Goal: Task Accomplishment & Management: Complete application form

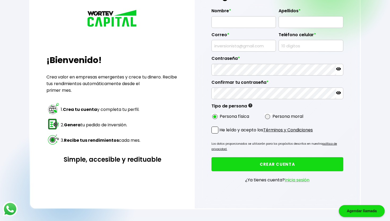
scroll to position [63, 0]
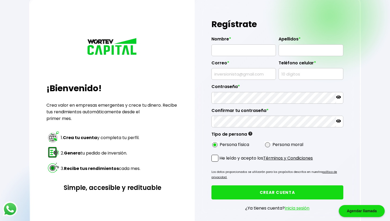
scroll to position [34, 0]
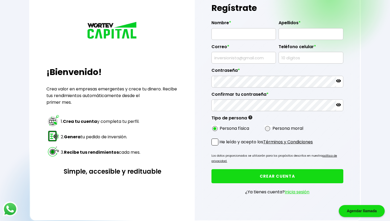
type input "pina.rios@icloud.com"
click at [250, 177] on button "CREAR CUENTA" at bounding box center [278, 176] width 132 height 14
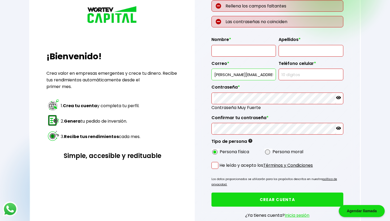
scroll to position [50, 0]
click at [230, 48] on input "text" at bounding box center [244, 50] width 60 height 11
type input "DIEGO"
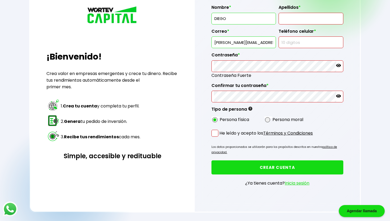
click at [301, 20] on input "text" at bounding box center [311, 18] width 60 height 11
type input "PIÑA RÍOS"
click at [300, 40] on input "text" at bounding box center [311, 42] width 60 height 11
type input "5514824347"
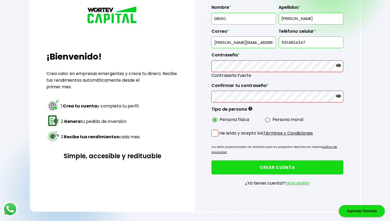
click at [339, 66] on icon at bounding box center [339, 65] width 5 height 5
click at [339, 66] on icon at bounding box center [339, 65] width 5 height 4
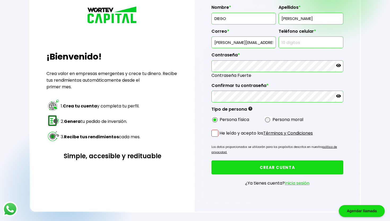
click at [293, 45] on input "text" at bounding box center [311, 42] width 60 height 11
type input "5514824347"
click at [216, 133] on span at bounding box center [215, 133] width 7 height 7
click at [221, 137] on input "He leído y acepto los Términos y Condiciones" at bounding box center [221, 137] width 0 height 0
click at [242, 167] on button "CREAR CUENTA" at bounding box center [278, 167] width 132 height 14
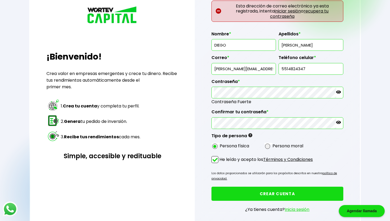
click at [294, 208] on link "Inicia sesión" at bounding box center [297, 209] width 25 height 6
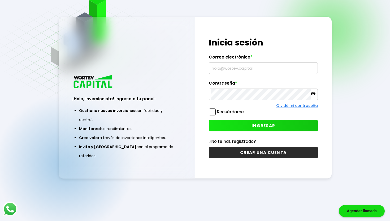
scroll to position [27, 0]
type input "pina.rios@icloud.com"
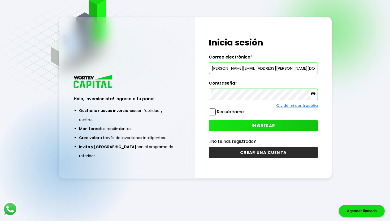
click at [247, 125] on button "INGRESAR" at bounding box center [263, 125] width 109 height 11
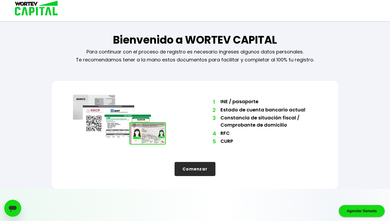
click at [205, 171] on button "Comenzar" at bounding box center [195, 169] width 41 height 14
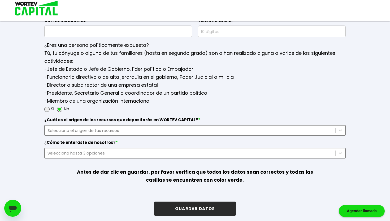
scroll to position [676, 0]
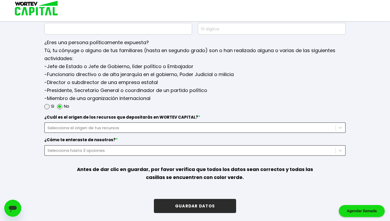
click at [140, 129] on div "Selecciona el origen de tus recursos" at bounding box center [191, 128] width 286 height 6
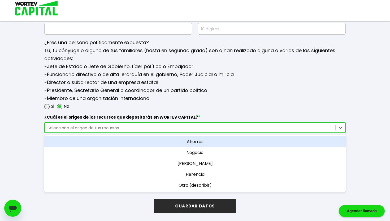
click at [152, 139] on div "Ahorros" at bounding box center [195, 141] width 302 height 11
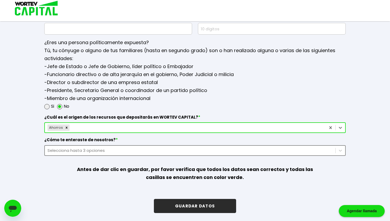
click at [117, 153] on div "Selecciona hasta 3 opciones" at bounding box center [190, 150] width 291 height 7
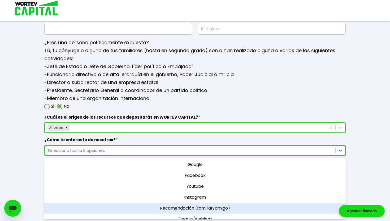
click at [155, 205] on div "Recomendación (familiar/amigo)" at bounding box center [195, 207] width 302 height 11
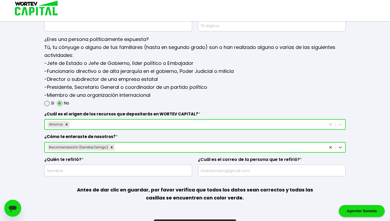
click at [126, 172] on input "text" at bounding box center [118, 170] width 143 height 11
type input "Mario Gerardo Piña Y Teja"
click at [232, 169] on input "text" at bounding box center [272, 170] width 143 height 11
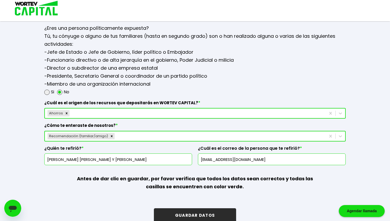
scroll to position [695, 0]
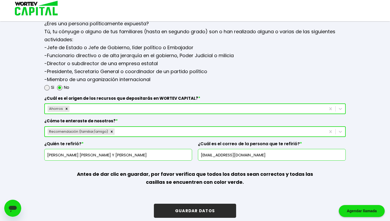
drag, startPoint x: 246, startPoint y: 155, endPoint x: 193, endPoint y: 154, distance: 53.4
click at [192, 154] on div "¿Cuál es el origen de los recursos que depositarás en WORTEV CAPITAL? * Ahorros…" at bounding box center [195, 125] width 302 height 69
click at [263, 156] on input "mariopyt@gmail.com" at bounding box center [272, 154] width 143 height 11
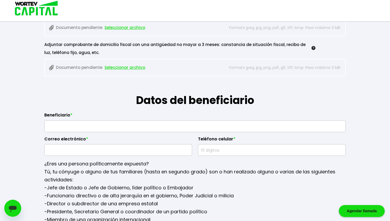
scroll to position [555, 0]
type input "mariopyt@gmail.com"
click at [64, 148] on input "text" at bounding box center [118, 150] width 143 height 11
type input "mariopyt@gmail.com"
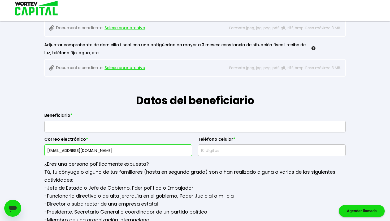
click at [215, 150] on input "text" at bounding box center [272, 150] width 143 height 11
click at [102, 127] on input "text" at bounding box center [195, 126] width 297 height 11
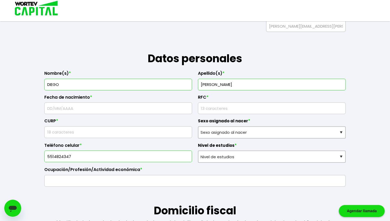
scroll to position [52, 0]
click at [114, 111] on input "text" at bounding box center [118, 107] width 143 height 11
type input "31/07/2002"
click at [252, 107] on input "rfc" at bounding box center [272, 107] width 143 height 11
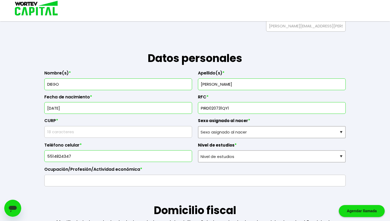
type input "PIRD020731QY1"
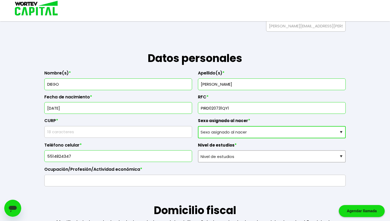
click at [290, 131] on select "Sexo asignado al nacer Hombre Mujer Prefiero no contestar" at bounding box center [272, 132] width 148 height 12
select select "Hombre"
click at [198, 126] on select "Sexo asignado al nacer Hombre Mujer Prefiero no contestar" at bounding box center [272, 132] width 148 height 12
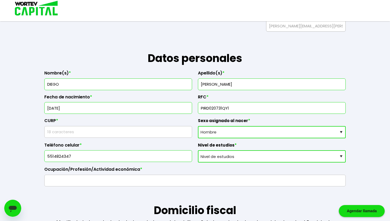
click at [256, 157] on select "Nivel de estudios Primaria Secundaria Bachillerato Licenciatura Posgrado" at bounding box center [272, 156] width 148 height 12
select select "Bachillerato"
click at [198, 150] on select "Nivel de estudios Primaria Secundaria Bachillerato Licenciatura Posgrado" at bounding box center [272, 156] width 148 height 12
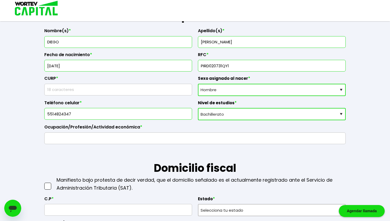
scroll to position [95, 0]
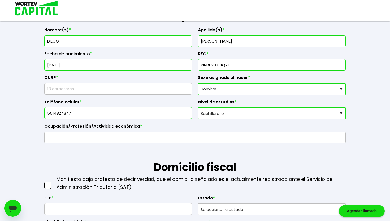
click at [95, 136] on input "text" at bounding box center [195, 137] width 297 height 11
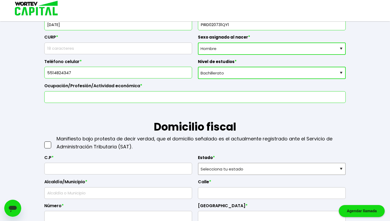
scroll to position [145, 0]
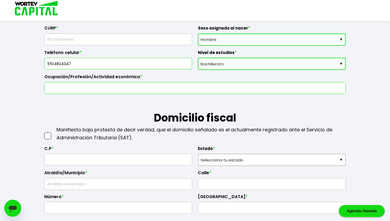
click at [47, 137] on div at bounding box center [48, 134] width 8 height 16
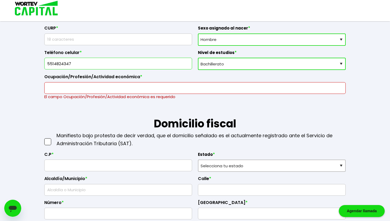
click at [71, 89] on input "text" at bounding box center [195, 87] width 297 height 11
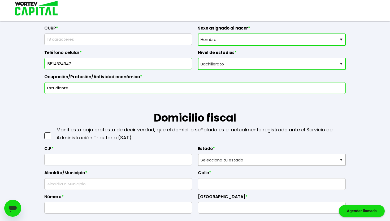
type input "Estudiante"
click at [102, 102] on h1 "Domicilio fiscal" at bounding box center [195, 110] width 302 height 32
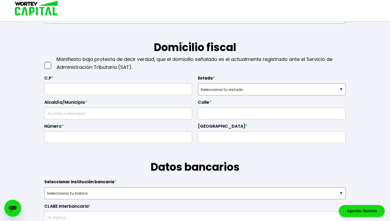
scroll to position [214, 0]
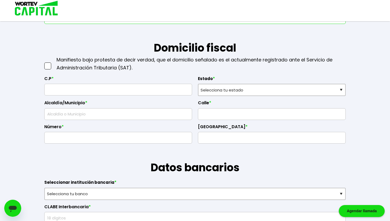
click at [50, 66] on span at bounding box center [47, 65] width 7 height 7
click at [53, 63] on input "checkbox" at bounding box center [53, 63] width 0 height 0
click at [68, 88] on input "text" at bounding box center [118, 89] width 143 height 11
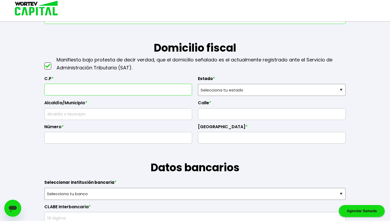
click at [47, 67] on span at bounding box center [47, 65] width 7 height 7
click at [53, 63] on input "checkbox" at bounding box center [53, 63] width 0 height 0
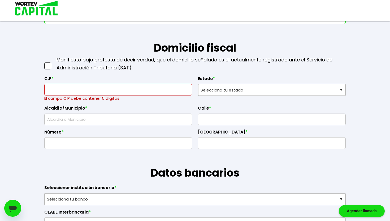
click at [57, 89] on input "text" at bounding box center [118, 89] width 143 height 11
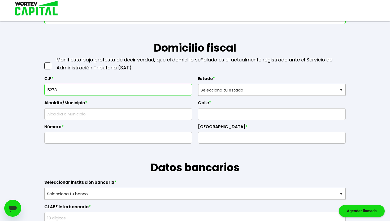
type input "52784"
type input "Huixquilucan"
type input "La Herradura"
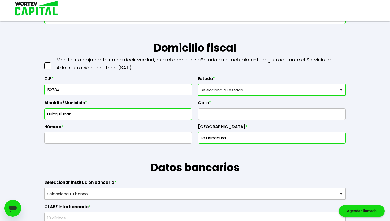
type input "52784"
click at [249, 86] on select "Selecciona tu estado Aguascalientes Baja California Baja California Sur Campech…" at bounding box center [272, 90] width 148 height 12
select select "MX"
click at [198, 84] on select "Selecciona tu estado Aguascalientes Baja California Baja California Sur Campech…" at bounding box center [272, 90] width 148 height 12
click at [221, 110] on input "text" at bounding box center [272, 113] width 143 height 11
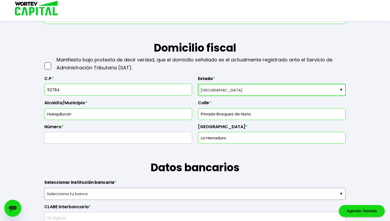
type input "Privada Bosques de Nuria"
click at [103, 137] on input "text" at bounding box center [118, 137] width 143 height 11
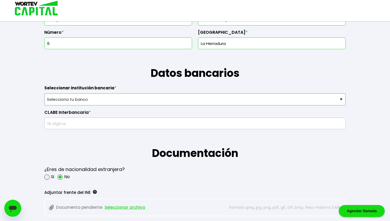
scroll to position [308, 0]
type input "6"
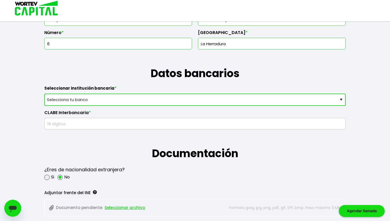
click at [114, 97] on select "Selecciona tu banco ABC Capital Actinver Afirme Albo ASP Banamex Banbajio Banco…" at bounding box center [195, 100] width 302 height 12
select select "Klar Alternativos"
click at [44, 94] on select "Selecciona tu banco ABC Capital Actinver Afirme Albo ASP Banamex Banbajio Banco…" at bounding box center [195, 100] width 302 height 12
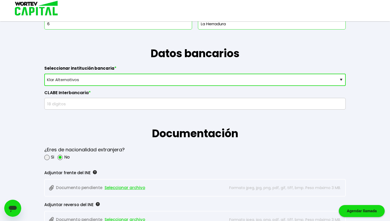
click at [86, 104] on input "text" at bounding box center [195, 103] width 297 height 11
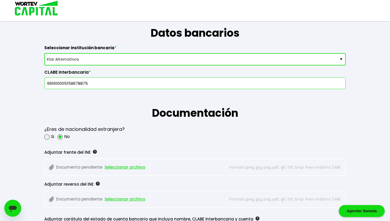
scroll to position [353, 0]
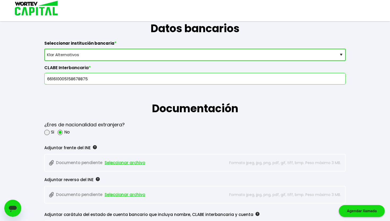
type input "661610005158678875"
click at [147, 126] on div "¿Eres de nacionalidad extranjera? Si No" at bounding box center [195, 127] width 302 height 23
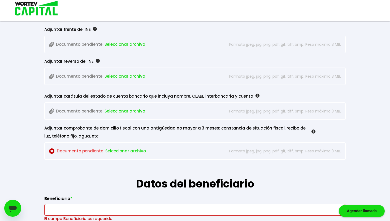
scroll to position [472, 0]
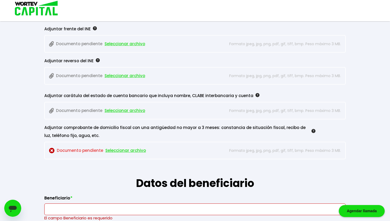
click at [122, 150] on span "Seleccionar archivo" at bounding box center [125, 150] width 41 height 8
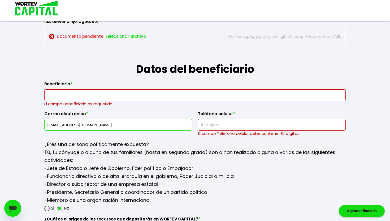
scroll to position [587, 0]
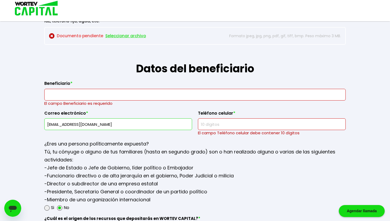
click at [114, 95] on input "text" at bounding box center [195, 94] width 297 height 11
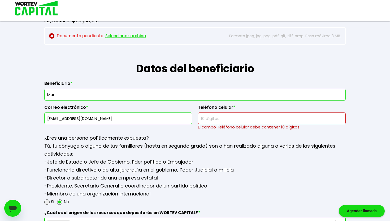
scroll to position [663, 0]
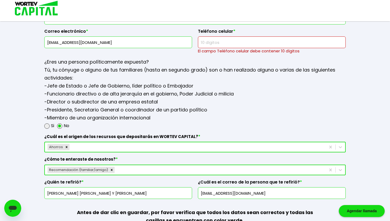
drag, startPoint x: 103, startPoint y: 194, endPoint x: 11, endPoint y: 189, distance: 92.6
click at [114, 195] on input "Mario Gerardo Piña Y Teja" at bounding box center [118, 192] width 143 height 11
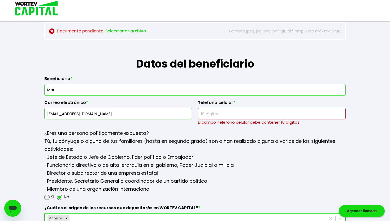
scroll to position [591, 0]
click at [110, 93] on input "Mar" at bounding box center [195, 89] width 297 height 11
type input "M"
paste input "Mario Gerardo Piña Y Teja"
type input "Mario Gerardo Piña Y Teja"
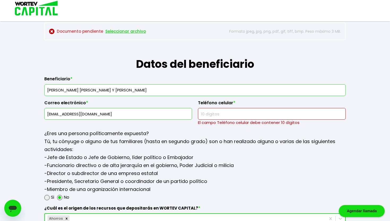
click at [228, 117] on input "text" at bounding box center [272, 113] width 143 height 11
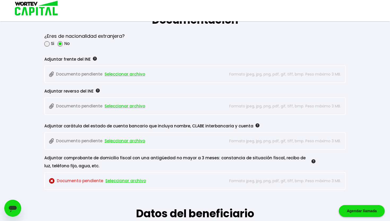
scroll to position [439, 0]
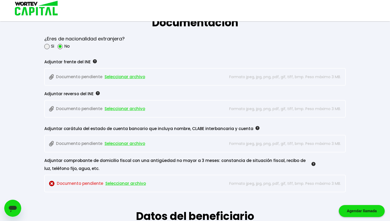
click at [121, 77] on span "Seleccionar archivo" at bounding box center [125, 77] width 41 height 8
click at [118, 108] on span "Seleccionar archivo" at bounding box center [125, 109] width 41 height 8
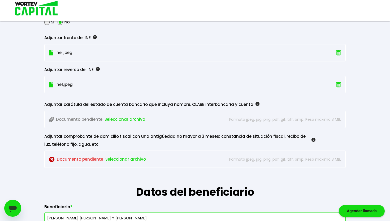
scroll to position [464, 0]
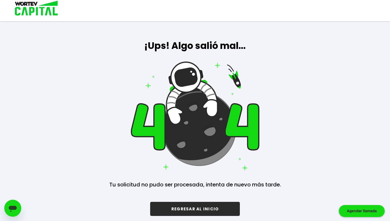
scroll to position [464, 0]
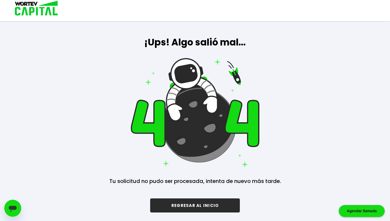
select select "Hombre"
select select "Bachillerato"
select select "MX"
select select "Klar Alternativos"
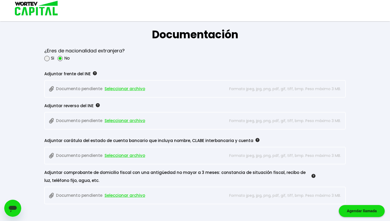
scroll to position [426, 0]
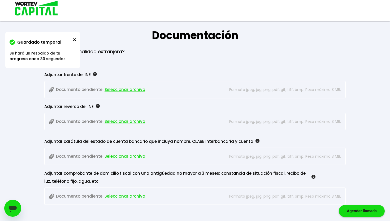
click at [123, 89] on span "Seleccionar archivo" at bounding box center [125, 90] width 41 height 8
click at [119, 122] on span "Seleccionar archivo" at bounding box center [125, 121] width 41 height 8
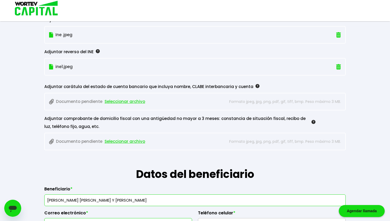
scroll to position [483, 0]
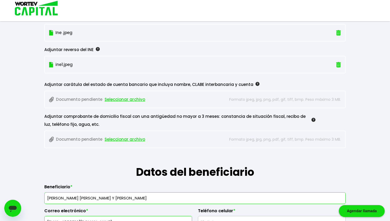
click at [128, 145] on div "Documento pendiente Seleccionar archivo Formato jpeg, jpg, png, pdf, gif, tiff,…" at bounding box center [195, 139] width 302 height 18
click at [124, 139] on span "Seleccionar archivo" at bounding box center [125, 139] width 41 height 8
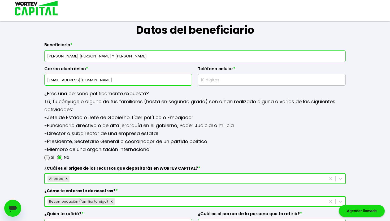
scroll to position [625, 0]
click at [224, 79] on input "text" at bounding box center [272, 79] width 143 height 11
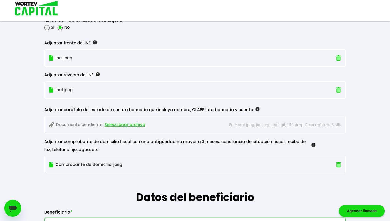
scroll to position [456, 0]
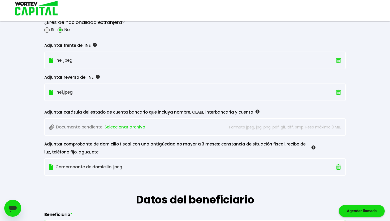
click at [115, 127] on span "Seleccionar archivo" at bounding box center [125, 127] width 41 height 8
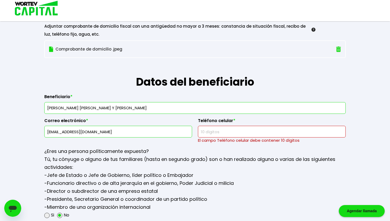
scroll to position [564, 0]
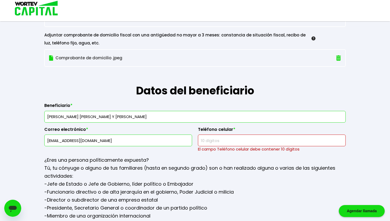
click at [216, 141] on input "text" at bounding box center [272, 140] width 143 height 11
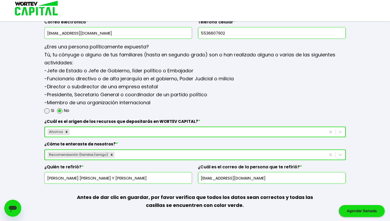
scroll to position [700, 0]
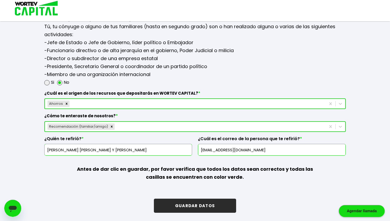
type input "5536607902"
click at [206, 205] on button "GUARDAR DATOS" at bounding box center [195, 205] width 82 height 14
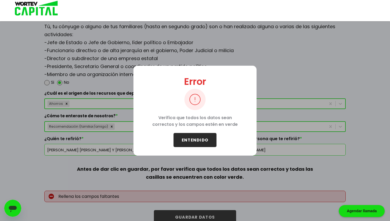
click at [194, 133] on button "ENTENDIDO" at bounding box center [195, 140] width 43 height 14
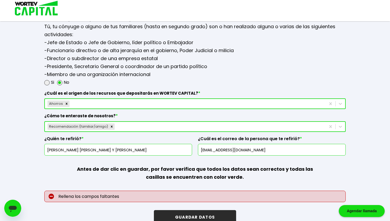
scroll to position [711, 0]
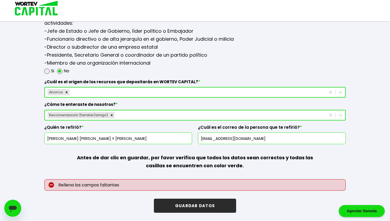
click at [119, 182] on p "Rellena los campos faltantes" at bounding box center [195, 184] width 302 height 11
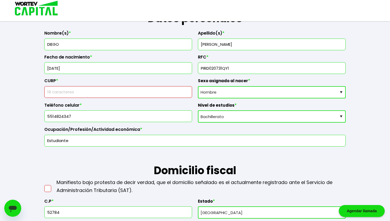
scroll to position [82, 0]
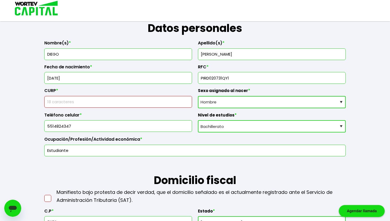
click at [102, 102] on input "text" at bounding box center [118, 101] width 143 height 11
type input "PIRD020731HDFXSGA0"
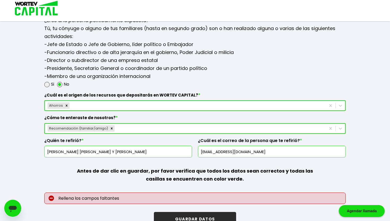
scroll to position [711, 0]
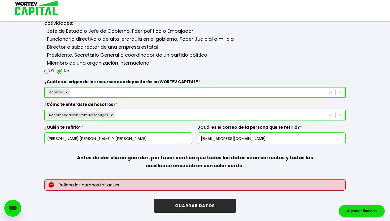
click at [178, 207] on button "GUARDAR DATOS" at bounding box center [195, 205] width 82 height 14
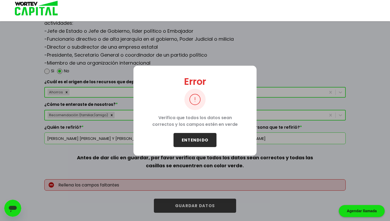
click at [191, 134] on button "ENTENDIDO" at bounding box center [195, 140] width 43 height 14
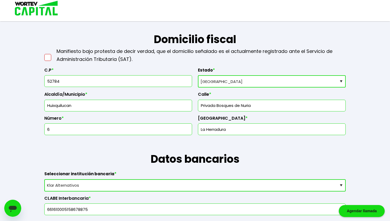
scroll to position [220, 0]
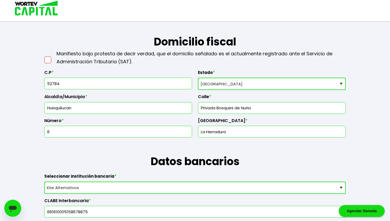
click at [50, 59] on span at bounding box center [47, 59] width 7 height 7
click at [53, 57] on input "checkbox" at bounding box center [53, 57] width 0 height 0
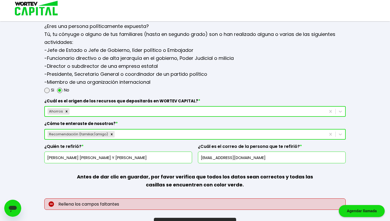
scroll to position [711, 0]
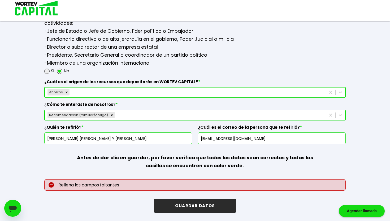
click at [181, 205] on button "GUARDAR DATOS" at bounding box center [195, 205] width 82 height 14
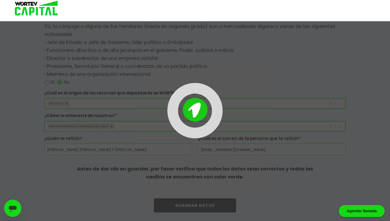
scroll to position [700, 0]
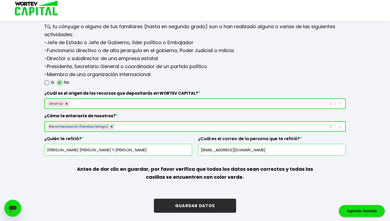
click at [181, 205] on button "GUARDAR DATOS" at bounding box center [195, 205] width 82 height 14
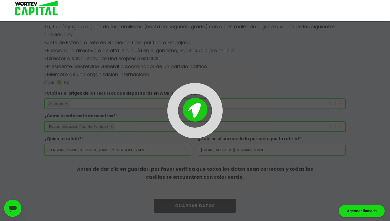
click at [181, 205] on button "GUARDAR DATOS" at bounding box center [195, 205] width 82 height 14
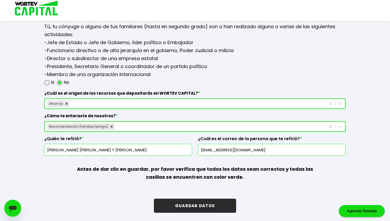
click at [181, 205] on button "GUARDAR DATOS" at bounding box center [195, 205] width 82 height 14
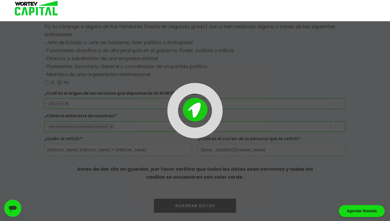
click at [181, 205] on button "GUARDAR DATOS" at bounding box center [195, 205] width 82 height 14
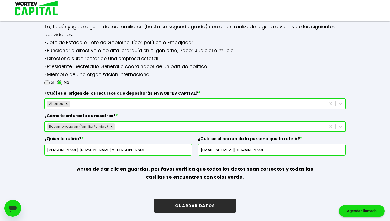
click at [181, 205] on button "GUARDAR DATOS" at bounding box center [195, 205] width 82 height 14
click at [175, 206] on button "GUARDAR DATOS" at bounding box center [195, 205] width 82 height 14
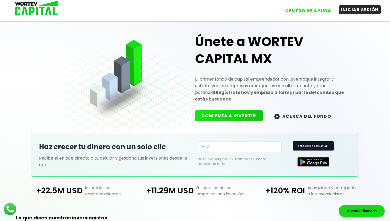
click at [356, 9] on button "INICIAR SESIÓN" at bounding box center [360, 9] width 42 height 9
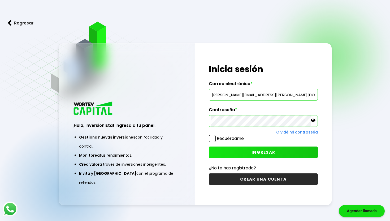
click at [265, 151] on span "INGRESAR" at bounding box center [264, 152] width 24 height 6
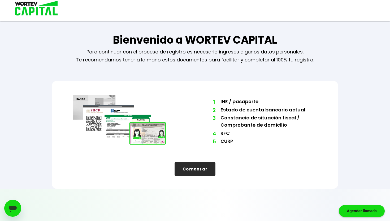
click at [207, 164] on button "Comenzar" at bounding box center [195, 169] width 41 height 14
select select "Hombre"
select select "Bachillerato"
select select "MX"
select select "Klar Alternativos"
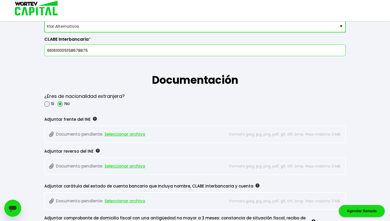
scroll to position [381, 0]
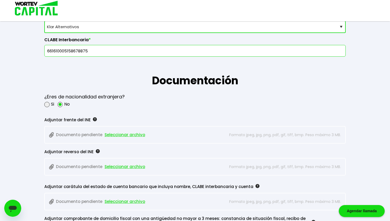
click at [114, 131] on span "Seleccionar archivo" at bounding box center [125, 135] width 41 height 8
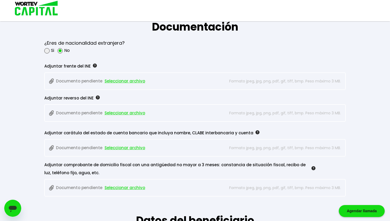
scroll to position [437, 0]
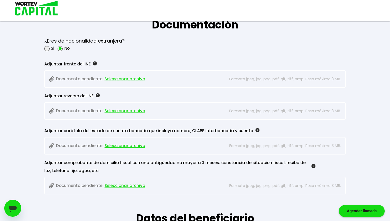
click at [129, 145] on span "Seleccionar archivo" at bounding box center [125, 146] width 41 height 8
click at [122, 186] on span "Seleccionar archivo" at bounding box center [125, 185] width 41 height 8
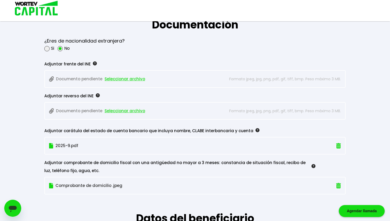
click at [121, 112] on span "Seleccionar archivo" at bounding box center [125, 111] width 41 height 8
click at [109, 80] on span "Seleccionar archivo" at bounding box center [125, 79] width 41 height 8
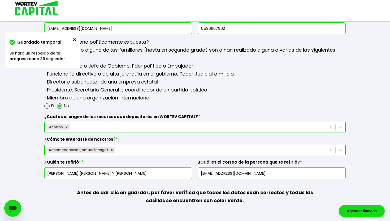
scroll to position [700, 0]
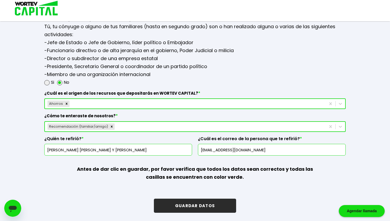
click at [195, 207] on button "GUARDAR DATOS" at bounding box center [195, 205] width 82 height 14
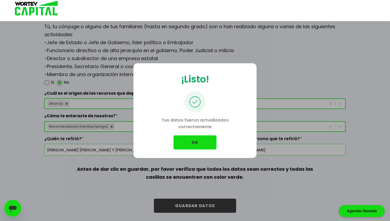
click at [194, 140] on button "OK" at bounding box center [195, 142] width 43 height 14
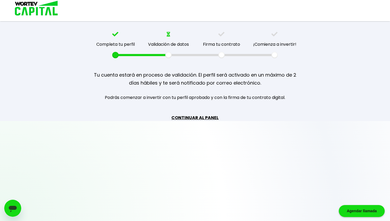
click at [203, 116] on link "CONTINUAR AL PANEL" at bounding box center [195, 117] width 47 height 7
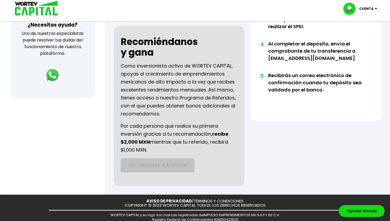
scroll to position [217, 0]
